Goal: Task Accomplishment & Management: Use online tool/utility

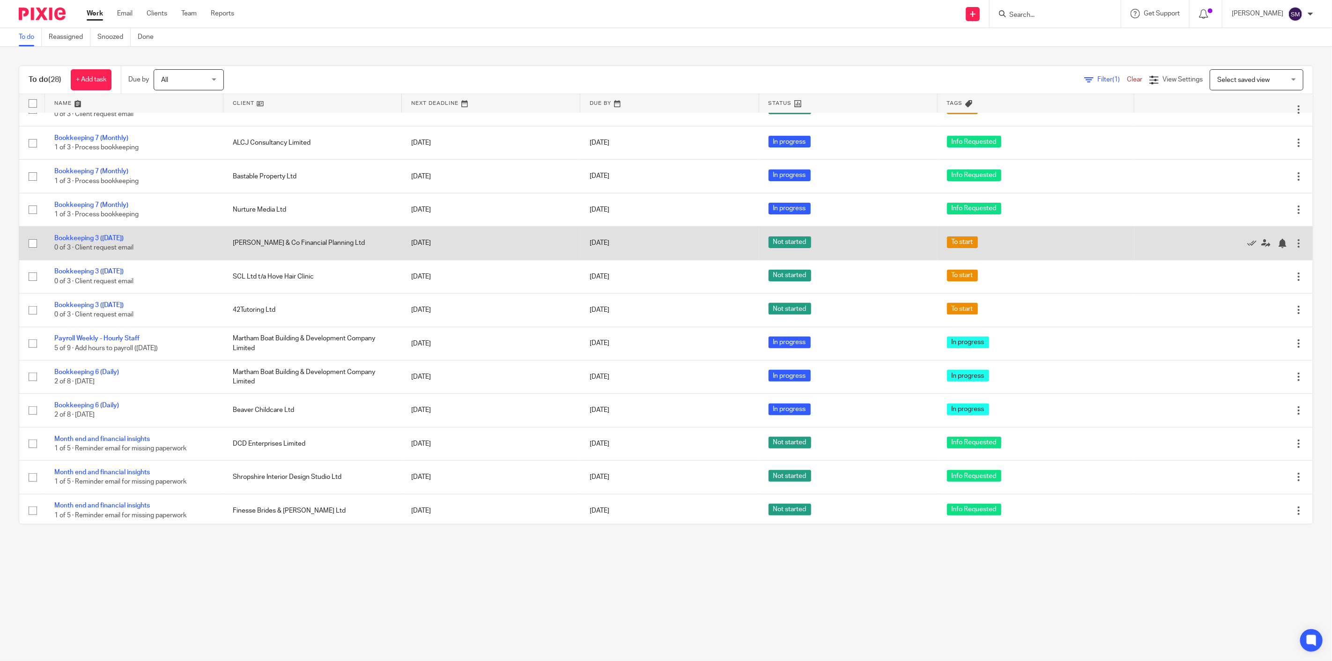
scroll to position [208, 0]
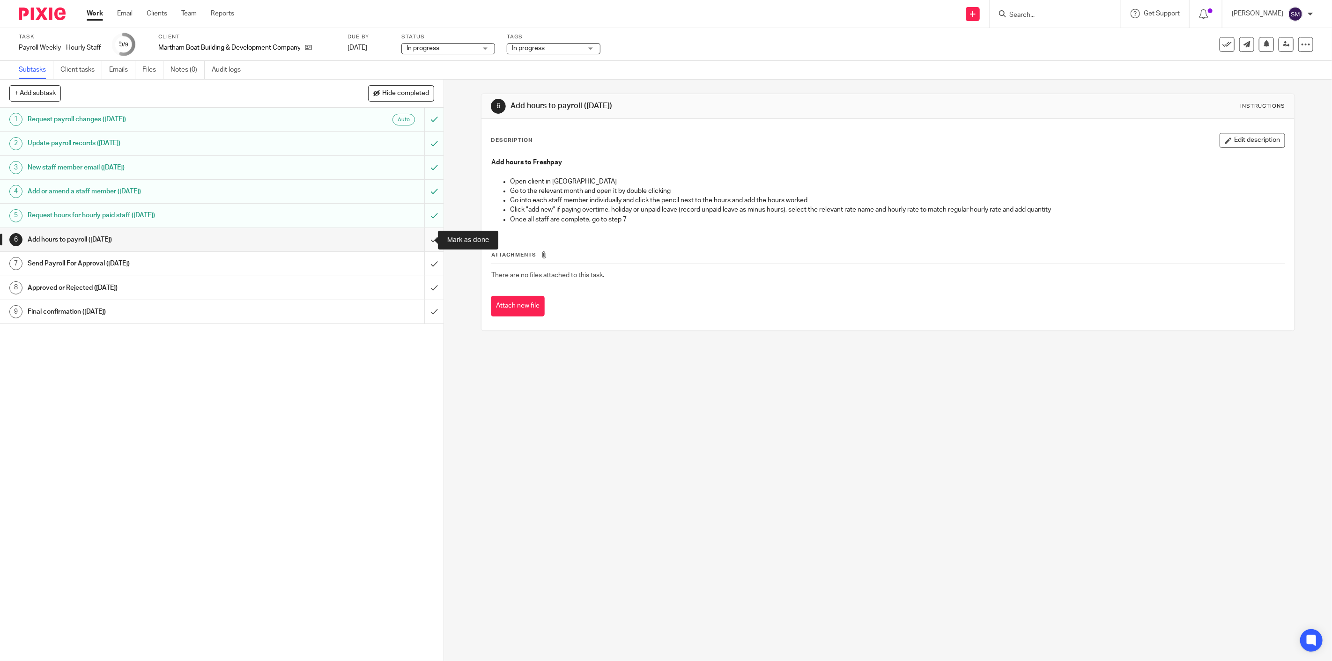
click at [422, 238] on input "submit" at bounding box center [221, 239] width 443 height 23
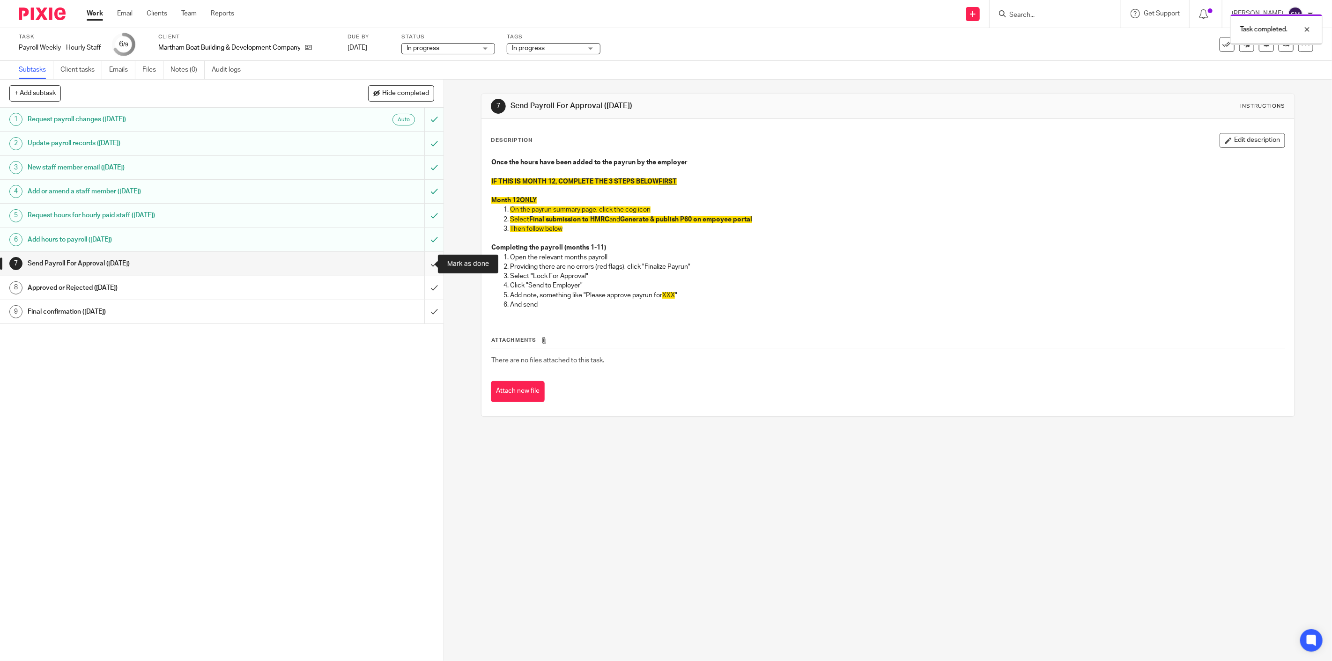
click at [427, 264] on input "submit" at bounding box center [221, 263] width 443 height 23
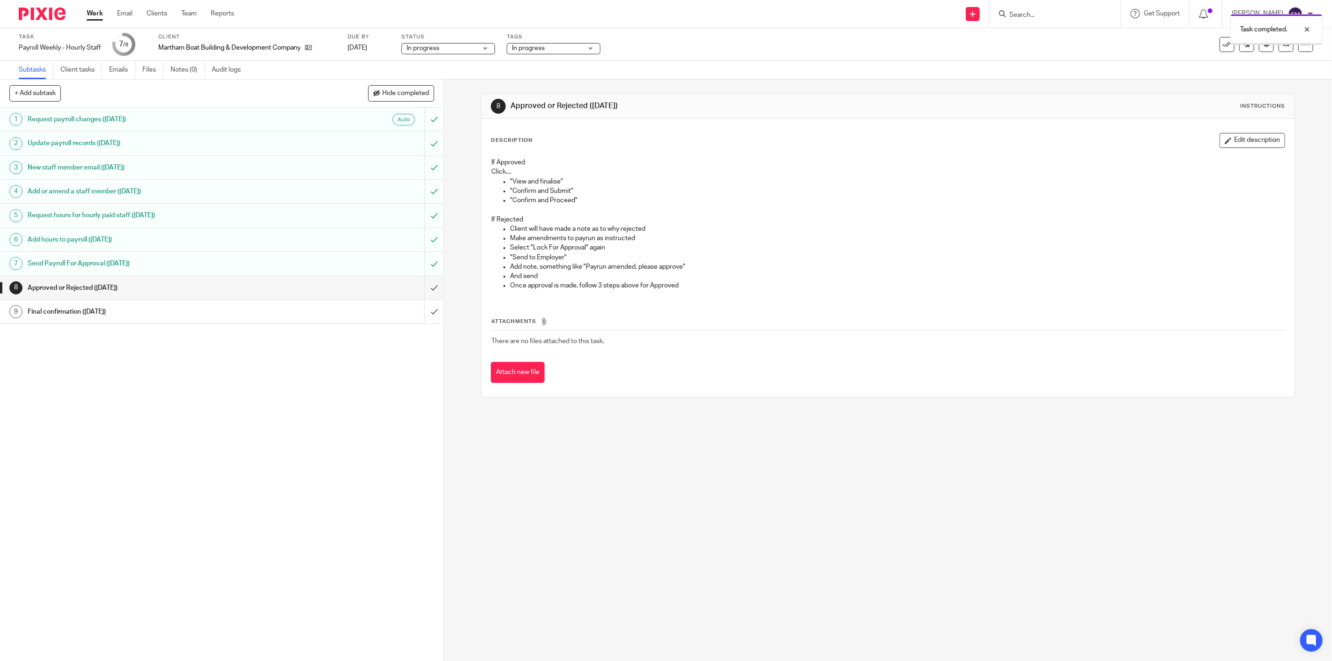
click at [552, 51] on span "In progress" at bounding box center [547, 49] width 70 height 10
drag, startPoint x: 538, startPoint y: 100, endPoint x: 541, endPoint y: 105, distance: 5.2
click at [538, 101] on span "In progress" at bounding box center [541, 101] width 33 height 7
checkbox input "false"
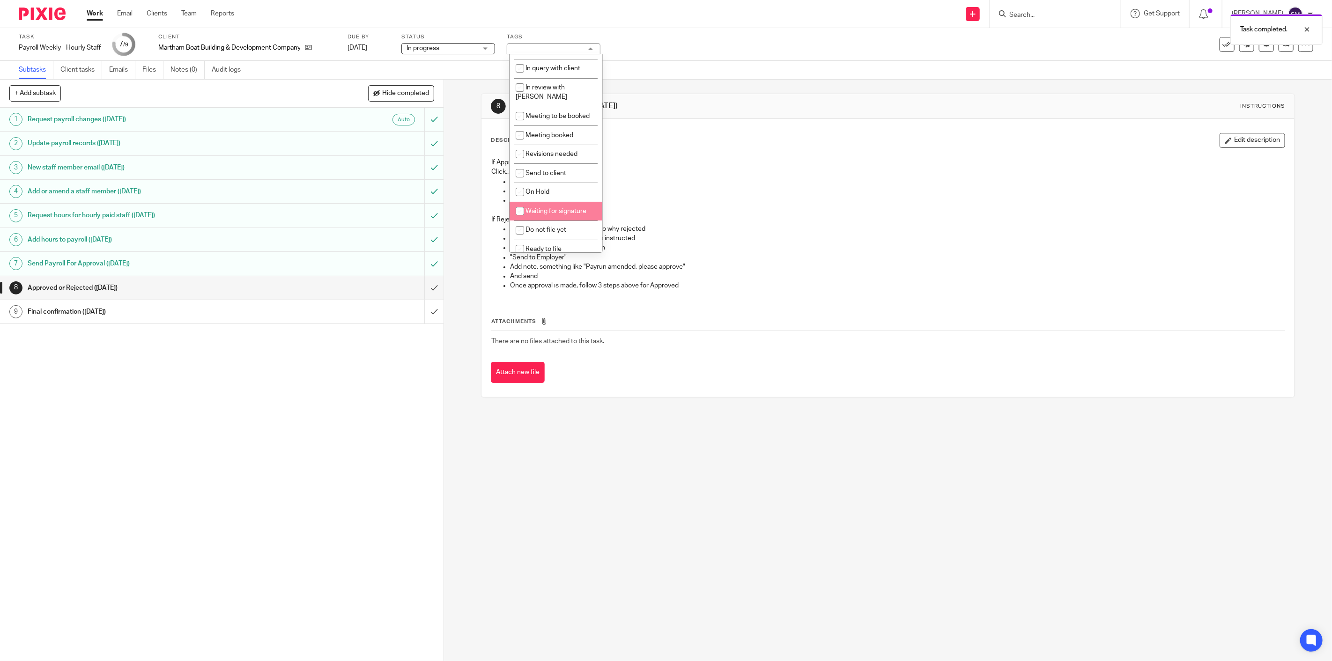
click at [555, 208] on span "Waiting for signature" at bounding box center [555, 211] width 61 height 7
checkbox input "true"
click at [546, 535] on div "8 Approved or Rejected (Wednesday) Instructions Description Edit description If…" at bounding box center [888, 371] width 888 height 582
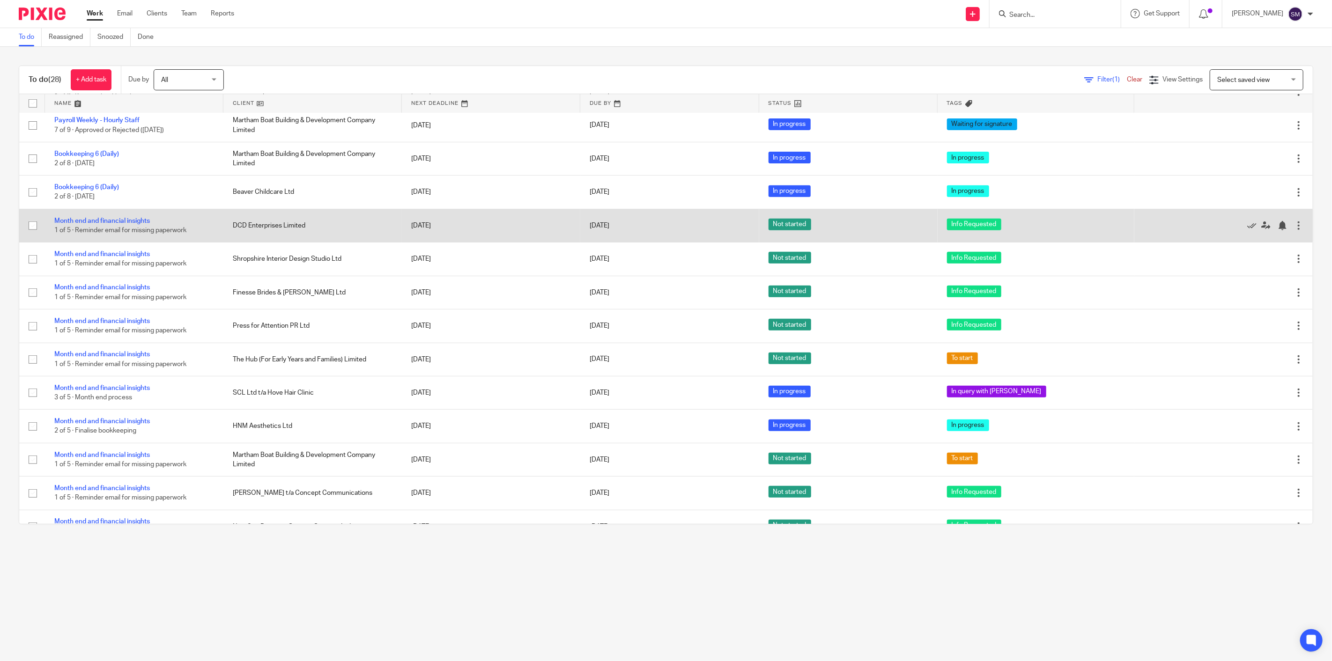
scroll to position [532, 0]
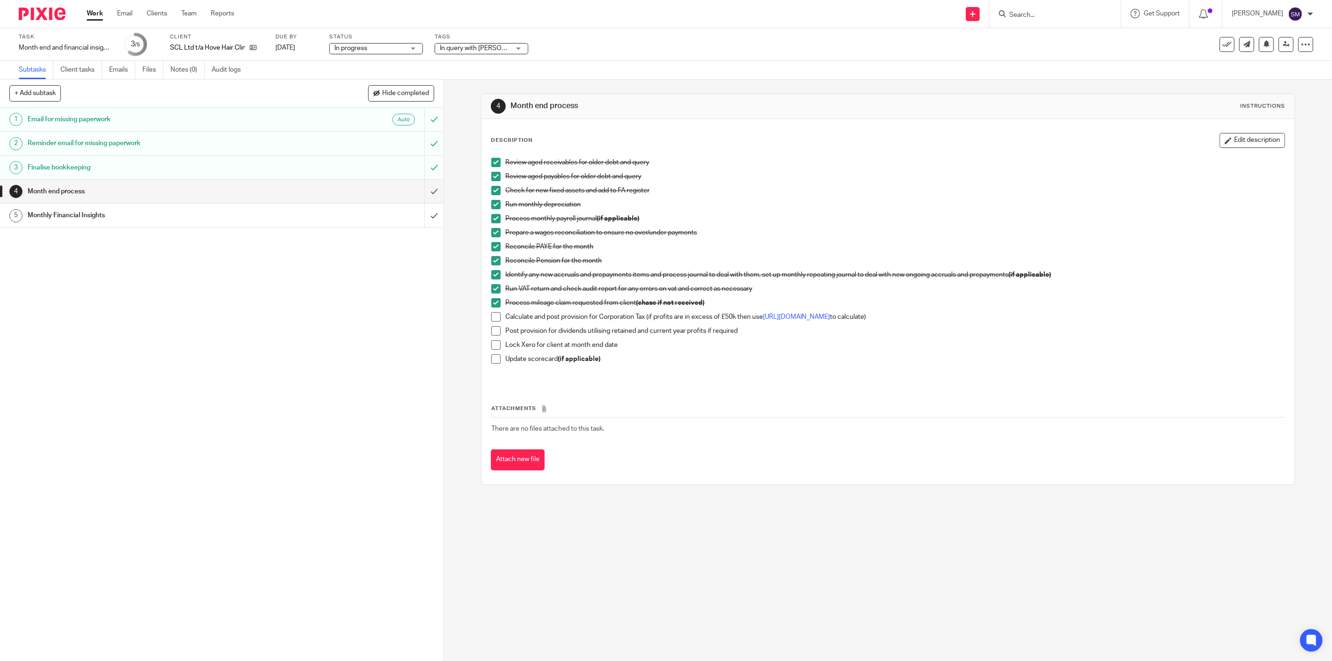
click at [490, 52] on span "In query with [PERSON_NAME]" at bounding box center [475, 49] width 70 height 10
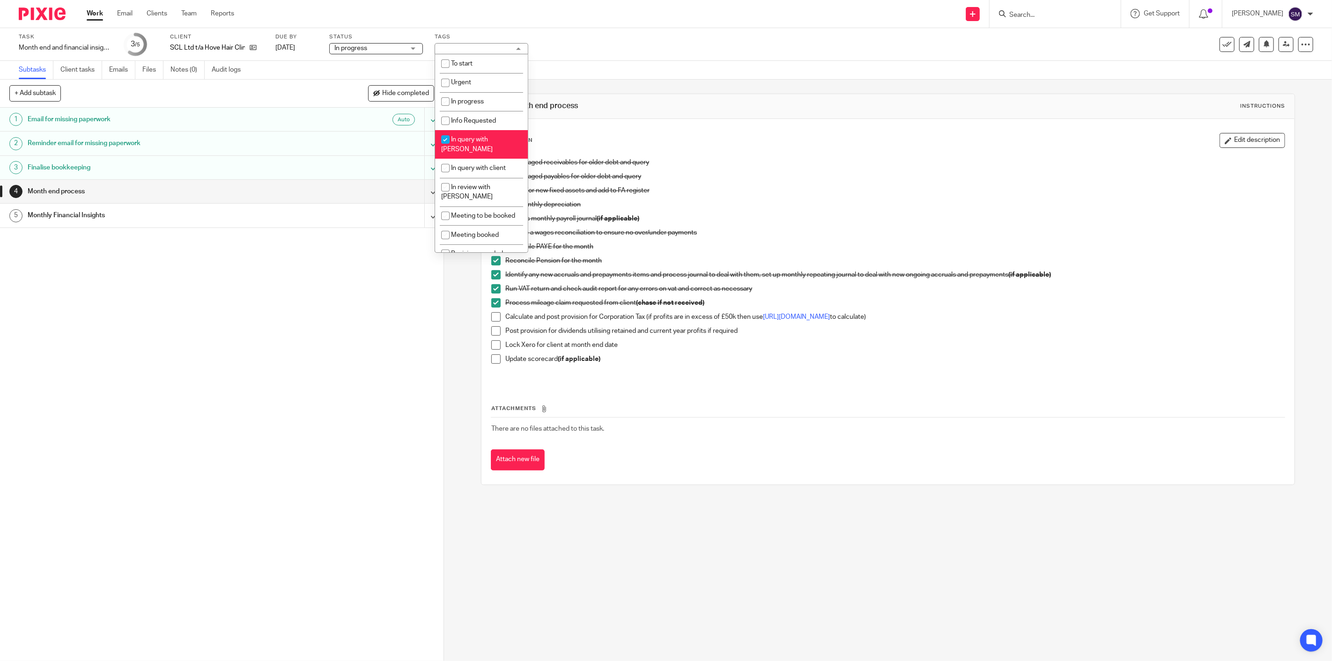
click at [476, 136] on li "In query with [PERSON_NAME]" at bounding box center [481, 144] width 93 height 29
checkbox input "false"
click at [479, 99] on span "In progress" at bounding box center [467, 101] width 33 height 7
checkbox input "true"
